Goal: Task Accomplishment & Management: Manage account settings

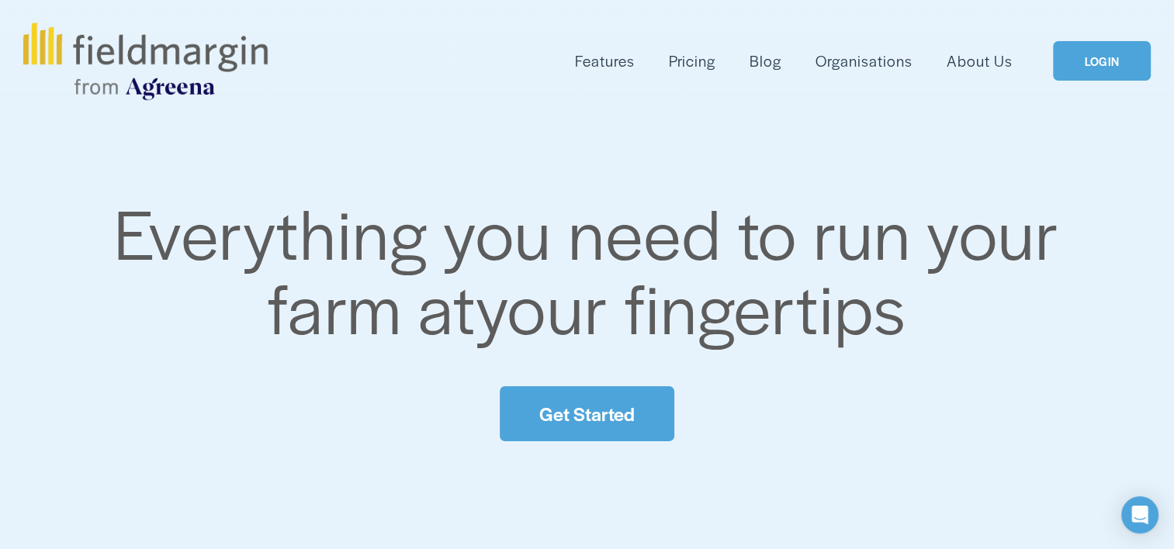
click at [622, 429] on div "Everything you need to run your farm at your fingertips Get Started" at bounding box center [587, 318] width 1174 height 247
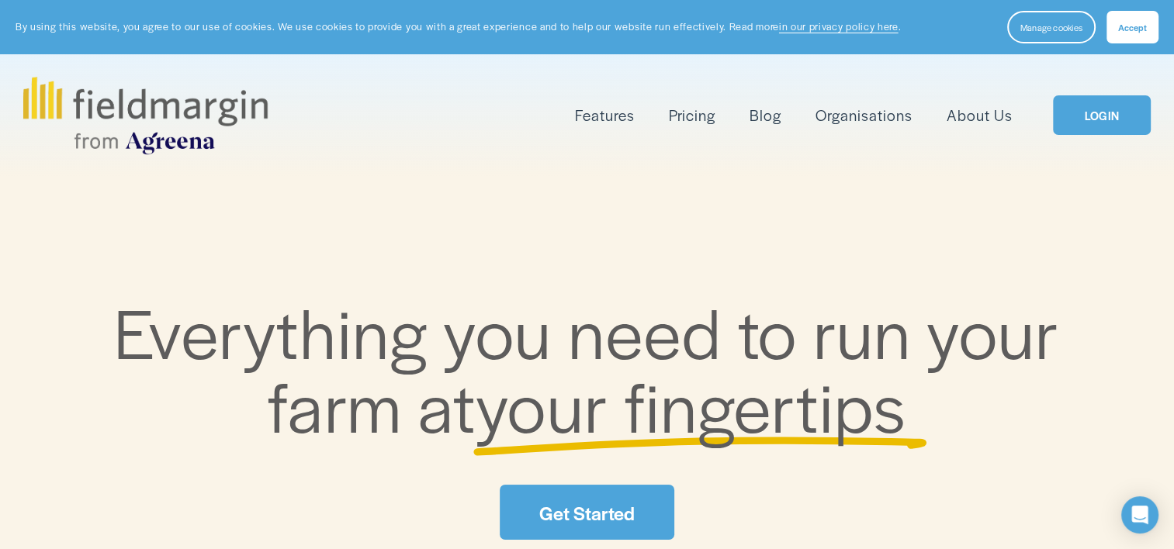
scroll to position [334, 0]
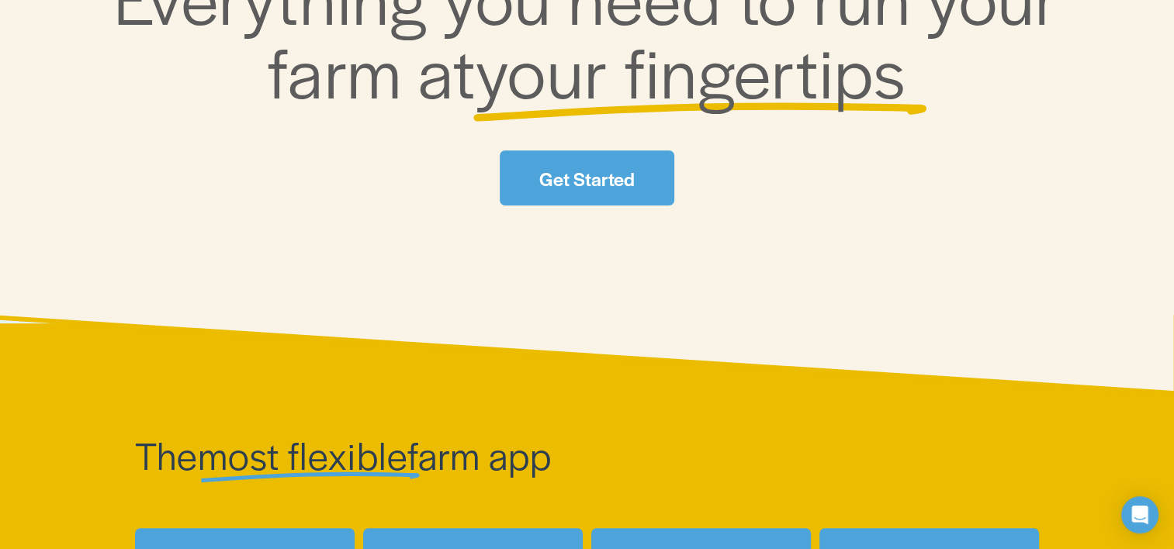
click at [545, 171] on link "Get Started" at bounding box center [587, 178] width 174 height 55
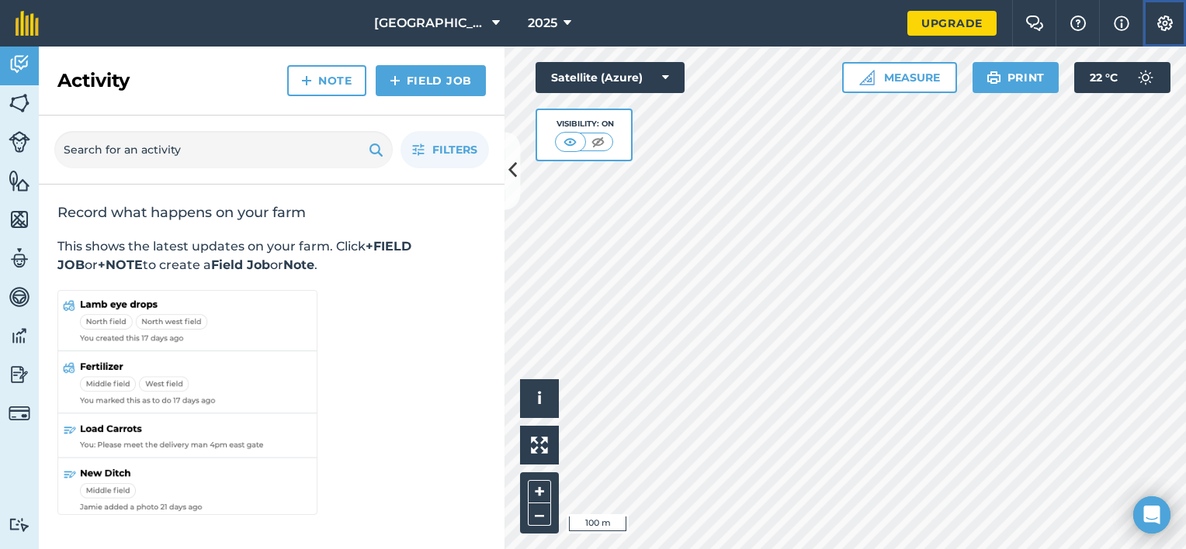
click at [1162, 27] on img at bounding box center [1164, 24] width 19 height 16
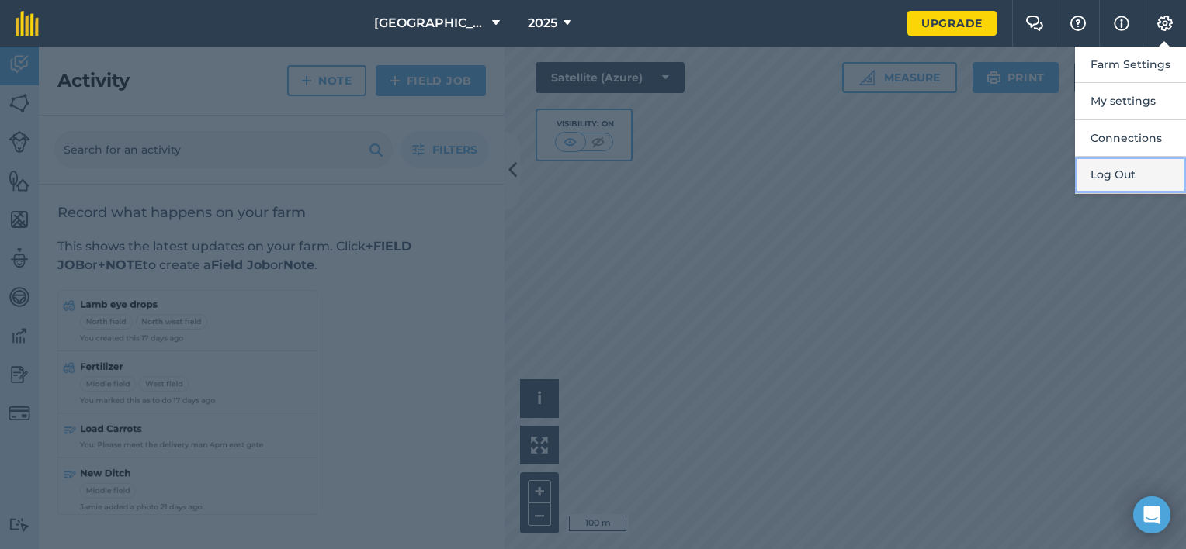
click at [1112, 177] on button "Log Out" at bounding box center [1130, 175] width 111 height 36
